Goal: Use online tool/utility: Utilize a website feature to perform a specific function

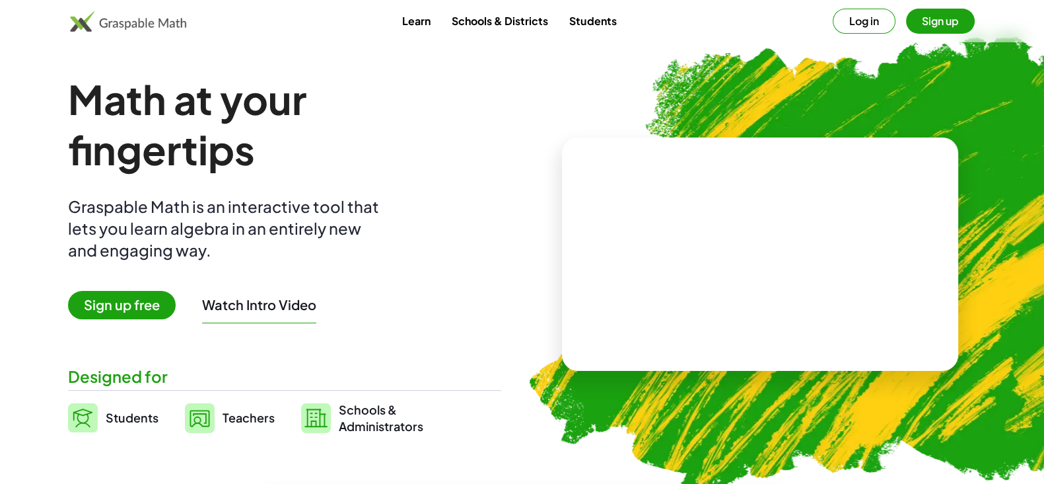
click at [869, 19] on button "Log in" at bounding box center [864, 21] width 63 height 25
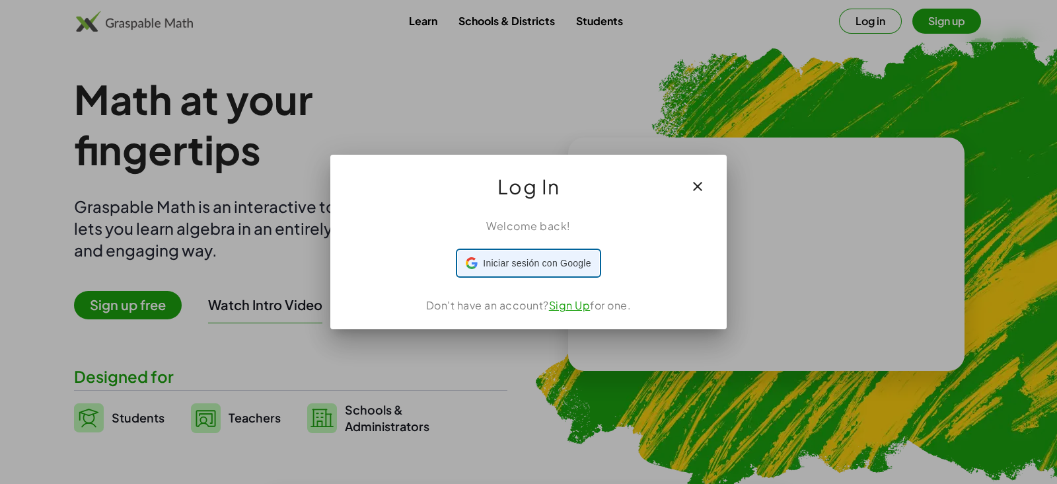
click at [517, 264] on span "Iniciar sesión con Google" at bounding box center [537, 263] width 108 height 14
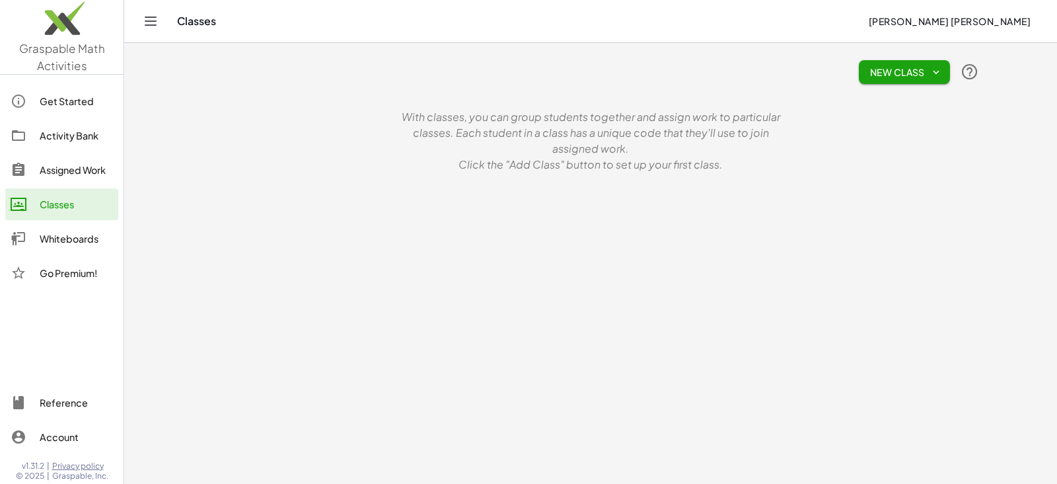
click at [48, 235] on div "Whiteboards" at bounding box center [76, 239] width 73 height 16
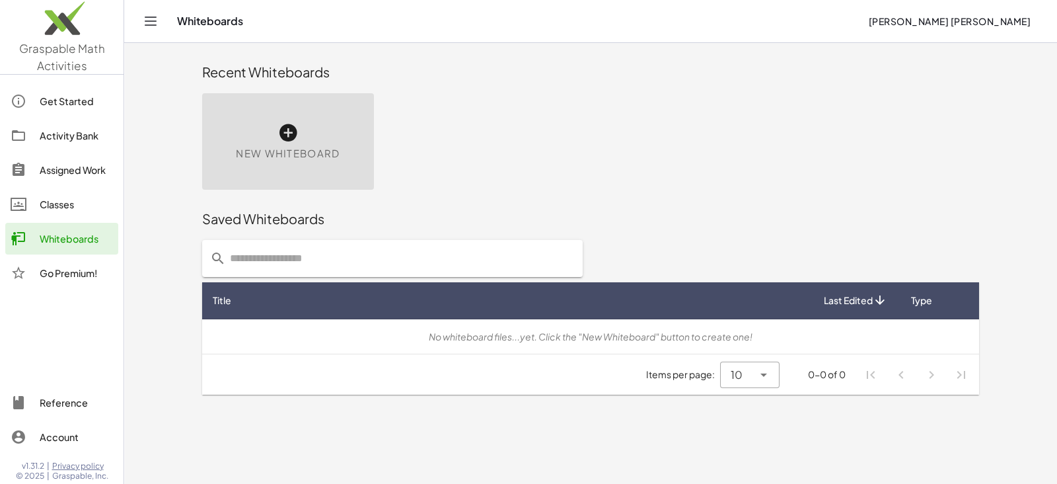
click at [295, 125] on icon at bounding box center [287, 132] width 21 height 21
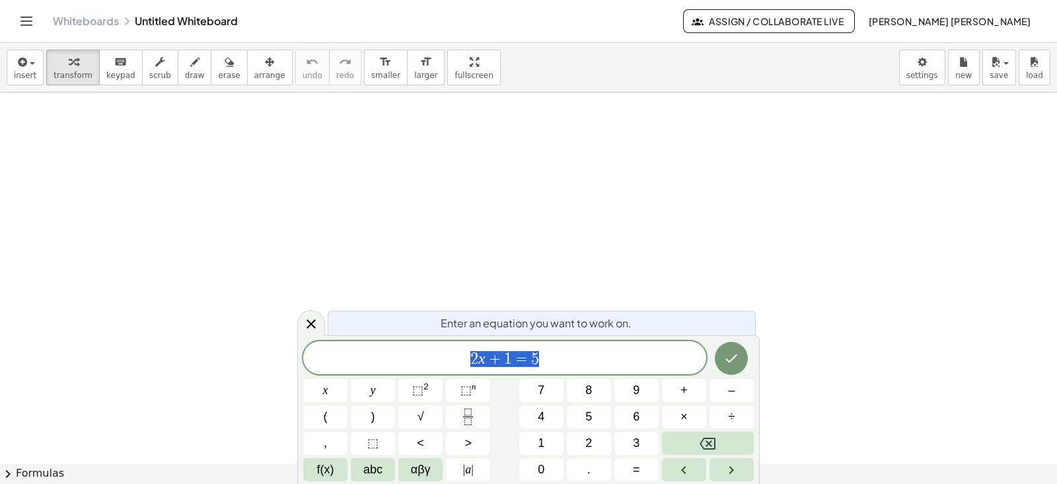
click at [548, 356] on span "2 x + 1 = 5" at bounding box center [504, 358] width 403 height 18
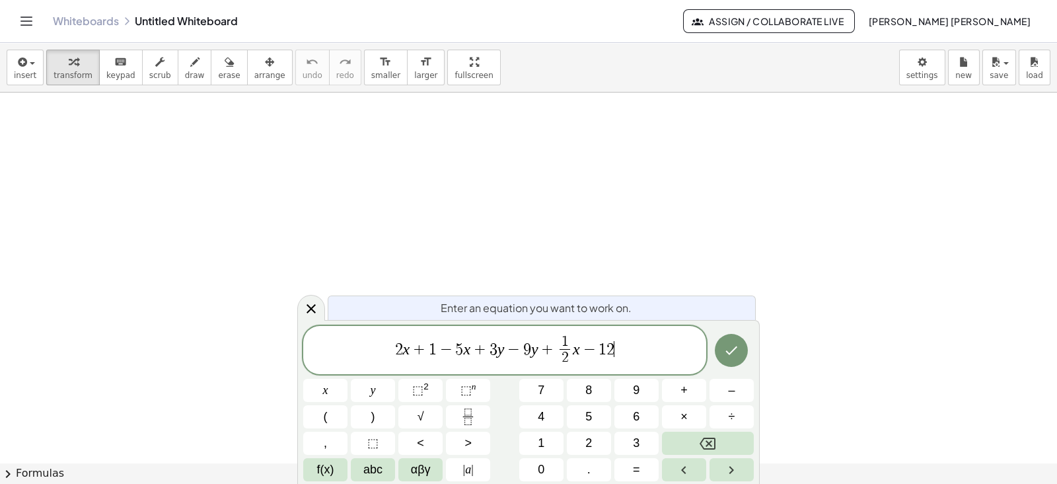
click at [720, 348] on button "Done" at bounding box center [731, 350] width 33 height 33
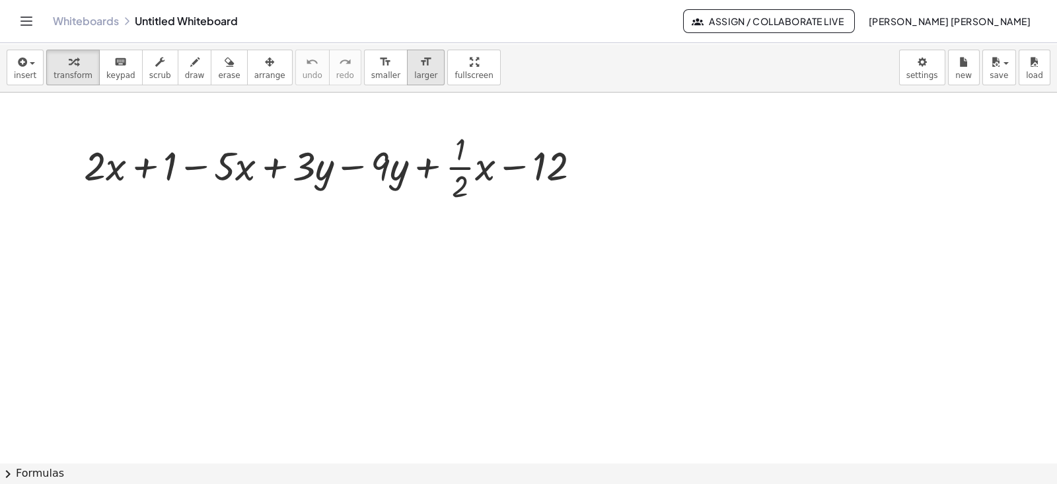
click at [414, 75] on span "larger" at bounding box center [425, 75] width 23 height 9
drag, startPoint x: 106, startPoint y: 171, endPoint x: 114, endPoint y: 166, distance: 9.8
click at [114, 166] on div at bounding box center [337, 166] width 520 height 78
click at [118, 174] on div at bounding box center [337, 166] width 520 height 78
click at [111, 172] on div at bounding box center [337, 166] width 520 height 78
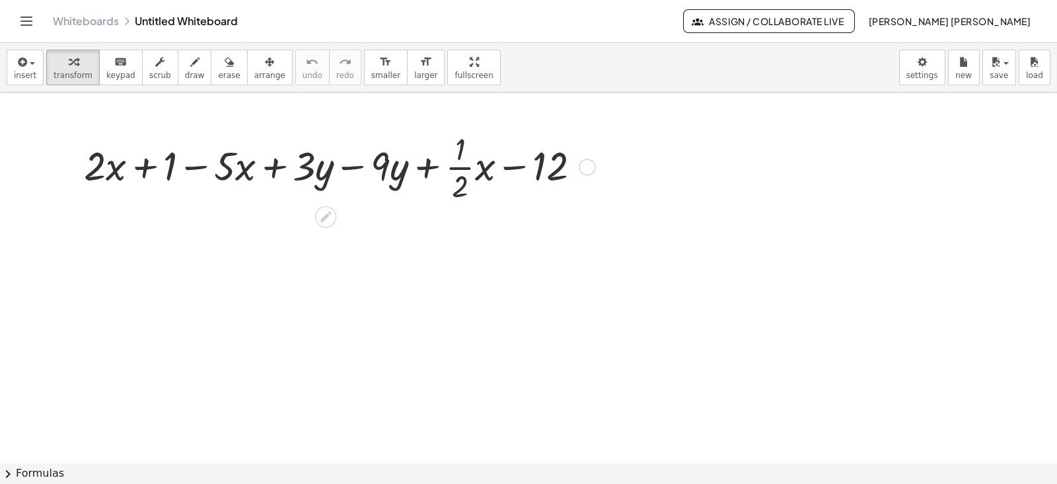
click at [100, 173] on div at bounding box center [337, 166] width 520 height 78
click at [98, 173] on div at bounding box center [337, 166] width 520 height 78
click at [114, 167] on div at bounding box center [337, 166] width 520 height 78
click at [96, 166] on div at bounding box center [337, 166] width 520 height 78
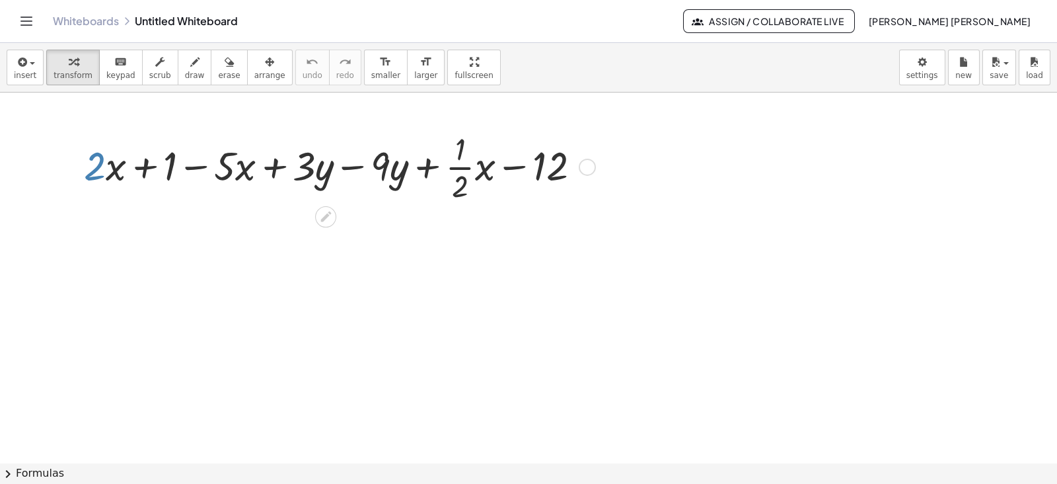
click at [111, 167] on div at bounding box center [337, 166] width 520 height 78
click at [118, 169] on div at bounding box center [337, 166] width 520 height 78
click at [98, 170] on div at bounding box center [337, 166] width 520 height 78
drag, startPoint x: 98, startPoint y: 170, endPoint x: 108, endPoint y: 164, distance: 10.7
click at [109, 164] on div at bounding box center [337, 166] width 520 height 78
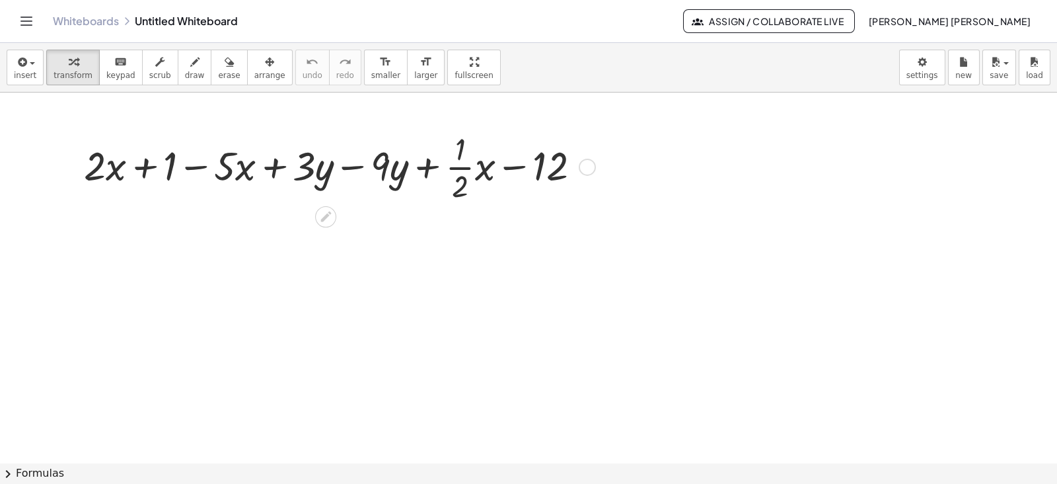
click at [102, 170] on div at bounding box center [337, 166] width 520 height 78
click at [119, 170] on div at bounding box center [337, 166] width 520 height 78
drag, startPoint x: 116, startPoint y: 170, endPoint x: 156, endPoint y: 173, distance: 40.4
click at [156, 173] on div at bounding box center [337, 166] width 520 height 78
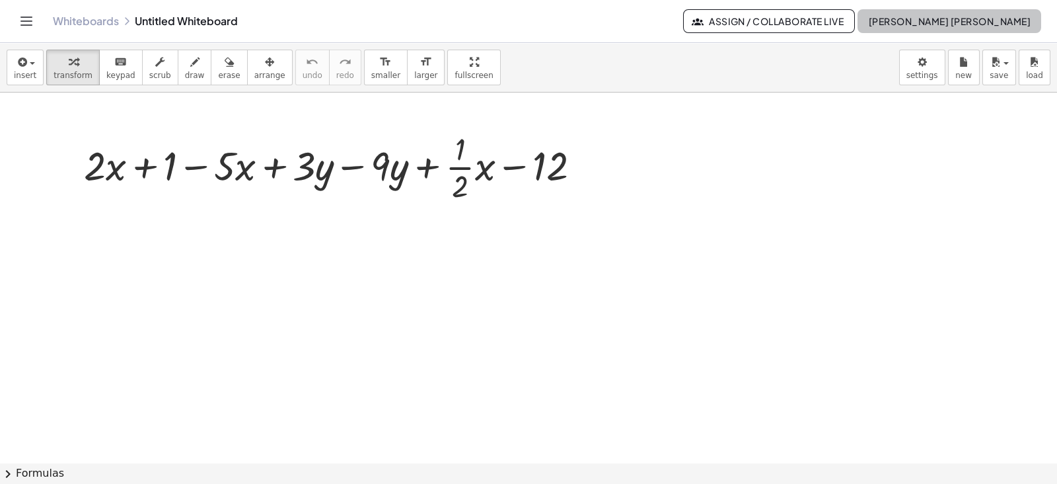
click at [1004, 21] on span "[PERSON_NAME] [PERSON_NAME]" at bounding box center [949, 21] width 163 height 12
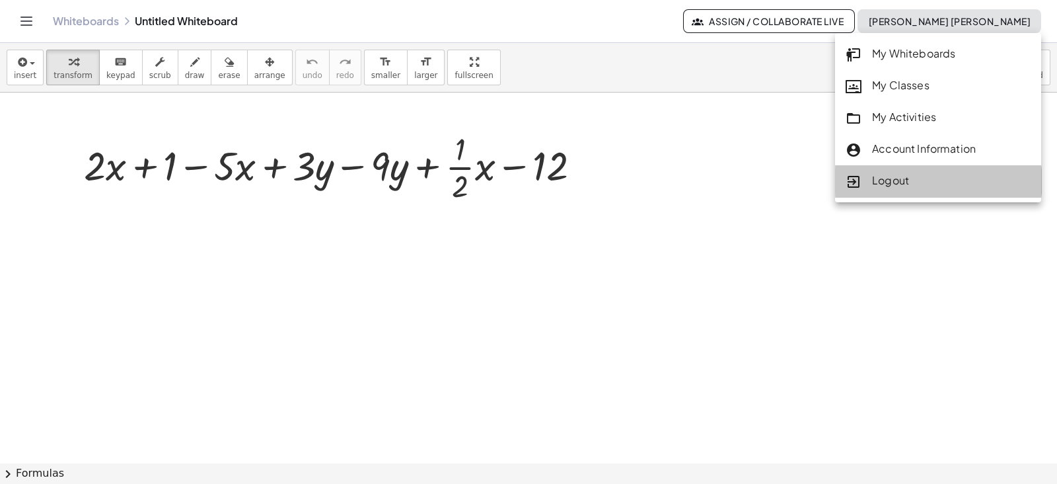
click at [904, 186] on div "Logout" at bounding box center [938, 180] width 185 height 17
